Goal: Task Accomplishment & Management: Manage account settings

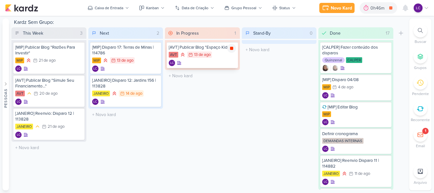
click at [231, 50] on icon at bounding box center [231, 48] width 3 height 3
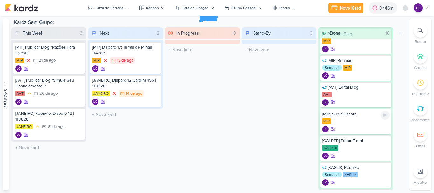
scroll to position [359, 0]
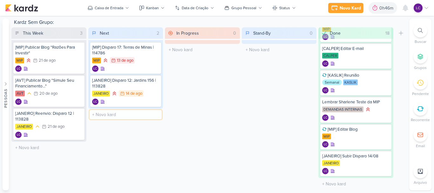
click at [113, 112] on input "text" at bounding box center [126, 114] width 72 height 9
type input "[KASLIK] Publicar Blog "Como Adaptar seu Imóvel...""
click at [118, 117] on div "[KASLIK] Publicar Blog "Como Adaptar seu Imóvel..."" at bounding box center [125, 116] width 67 height 11
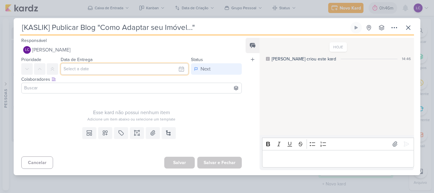
click at [102, 72] on input "text" at bounding box center [125, 68] width 128 height 11
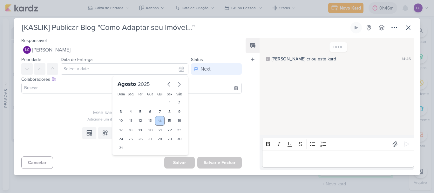
click at [156, 120] on div "14" at bounding box center [160, 121] width 10 height 10
type input "[DATE] 23:59"
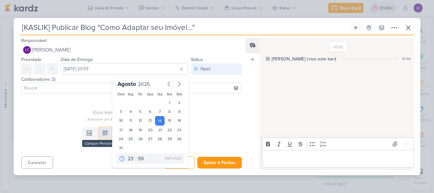
click at [104, 134] on icon at bounding box center [105, 133] width 4 height 4
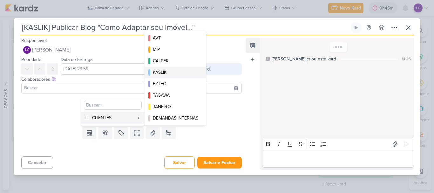
click at [178, 70] on div "KASLIK" at bounding box center [175, 72] width 45 height 7
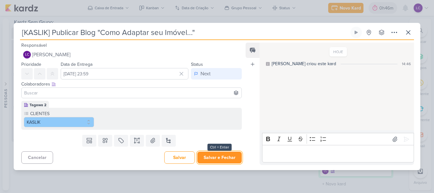
click at [207, 159] on button "Salvar e Fechar" at bounding box center [219, 158] width 44 height 12
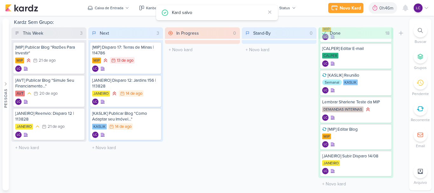
click at [211, 119] on div "In Progress 0 Mover Para Esquerda Mover Para Direita [GEOGRAPHIC_DATA] O título…" at bounding box center [202, 108] width 75 height 162
click at [404, 8] on icon at bounding box center [405, 8] width 5 height 6
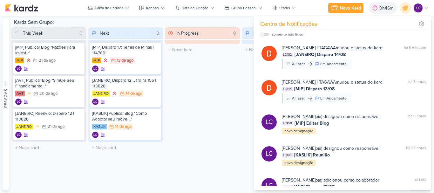
click at [217, 70] on div "In Progress 0 Mover Para Esquerda Mover Para Direita [GEOGRAPHIC_DATA] O título…" at bounding box center [202, 108] width 75 height 162
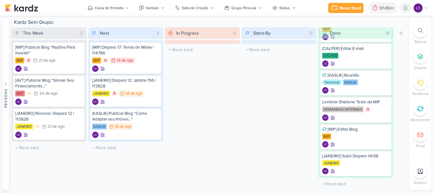
click at [407, 10] on icon at bounding box center [405, 8] width 5 height 6
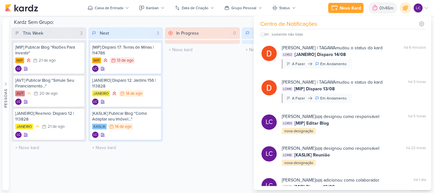
click at [239, 78] on div "In Progress 0 Mover Para Esquerda Mover Para Direita [GEOGRAPHIC_DATA] O título…" at bounding box center [202, 108] width 75 height 162
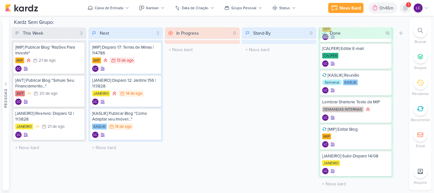
click at [406, 9] on icon at bounding box center [405, 8] width 5 height 6
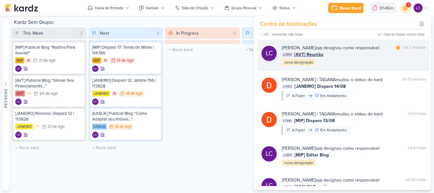
click at [364, 52] on div "LC454 [AVT] Reunião" at bounding box center [354, 54] width 144 height 7
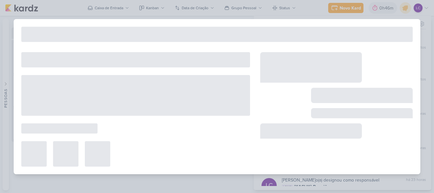
type input "[AVT] Reunião"
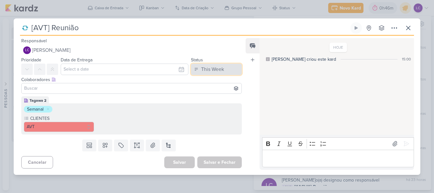
click at [228, 70] on button "This Week" at bounding box center [216, 69] width 51 height 11
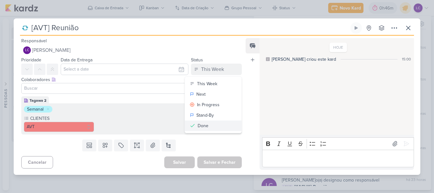
click at [210, 128] on button "Done" at bounding box center [213, 125] width 57 height 10
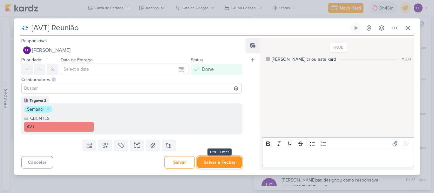
click at [212, 159] on button "Salvar e Fechar" at bounding box center [219, 162] width 44 height 12
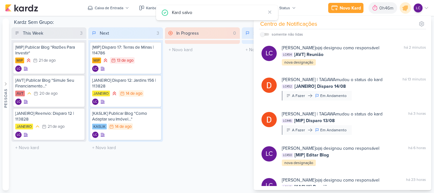
click at [212, 159] on div "In Progress 0 Mover Para Esquerda Mover Para Direita [GEOGRAPHIC_DATA] O título…" at bounding box center [202, 108] width 75 height 162
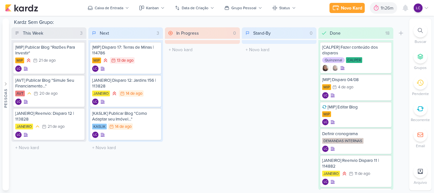
click at [426, 8] on icon at bounding box center [426, 7] width 5 height 5
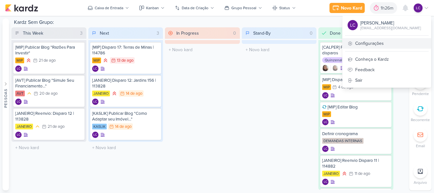
click at [373, 46] on link "Configurações" at bounding box center [386, 43] width 89 height 10
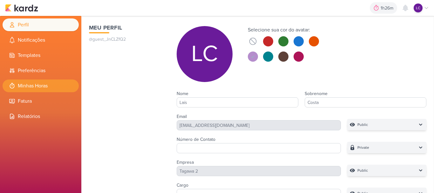
click at [44, 82] on li "Minhas Horas" at bounding box center [41, 85] width 76 height 13
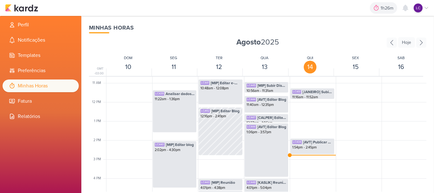
scroll to position [204, 0]
click at [33, 11] on img at bounding box center [21, 8] width 33 height 8
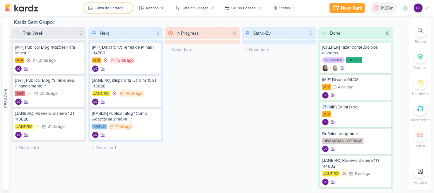
click at [110, 7] on div "Caixa de Entrada" at bounding box center [109, 8] width 29 height 6
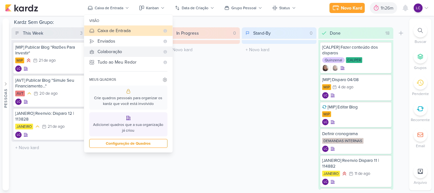
click at [120, 52] on div "Colaboração" at bounding box center [129, 51] width 62 height 7
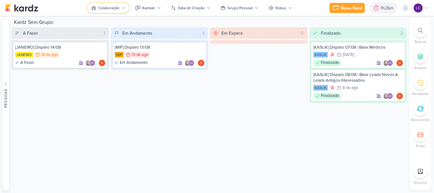
click at [102, 10] on div "Colaboração" at bounding box center [108, 8] width 21 height 6
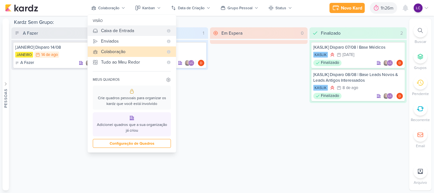
click at [122, 30] on div "Caixa de Entrada" at bounding box center [132, 30] width 62 height 7
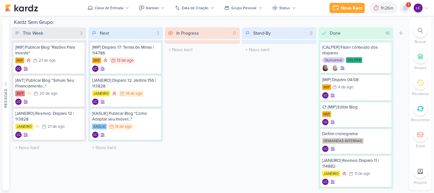
click at [406, 10] on icon at bounding box center [405, 8] width 5 height 6
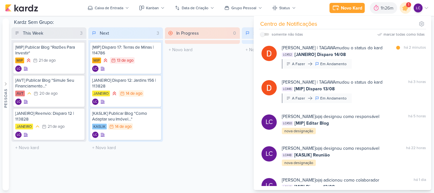
click at [413, 32] on div "marcar todas como lidas" at bounding box center [403, 34] width 41 height 6
drag, startPoint x: 212, startPoint y: 92, endPoint x: 211, endPoint y: 87, distance: 5.8
click at [212, 93] on div "In Progress 0 Mover Para Esquerda Mover Para Direita [GEOGRAPHIC_DATA] O título…" at bounding box center [202, 108] width 75 height 162
